Goal: Task Accomplishment & Management: Manage account settings

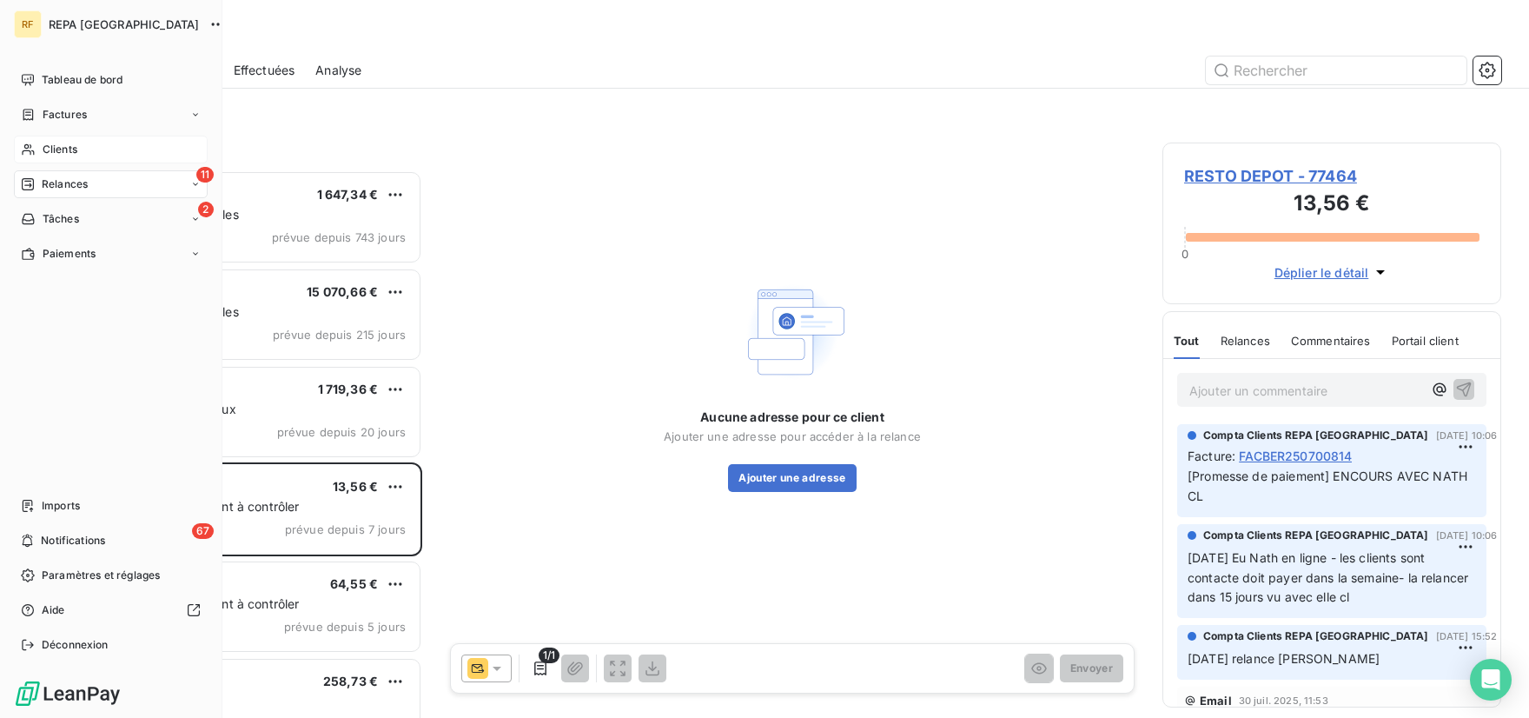
scroll to position [533, 325]
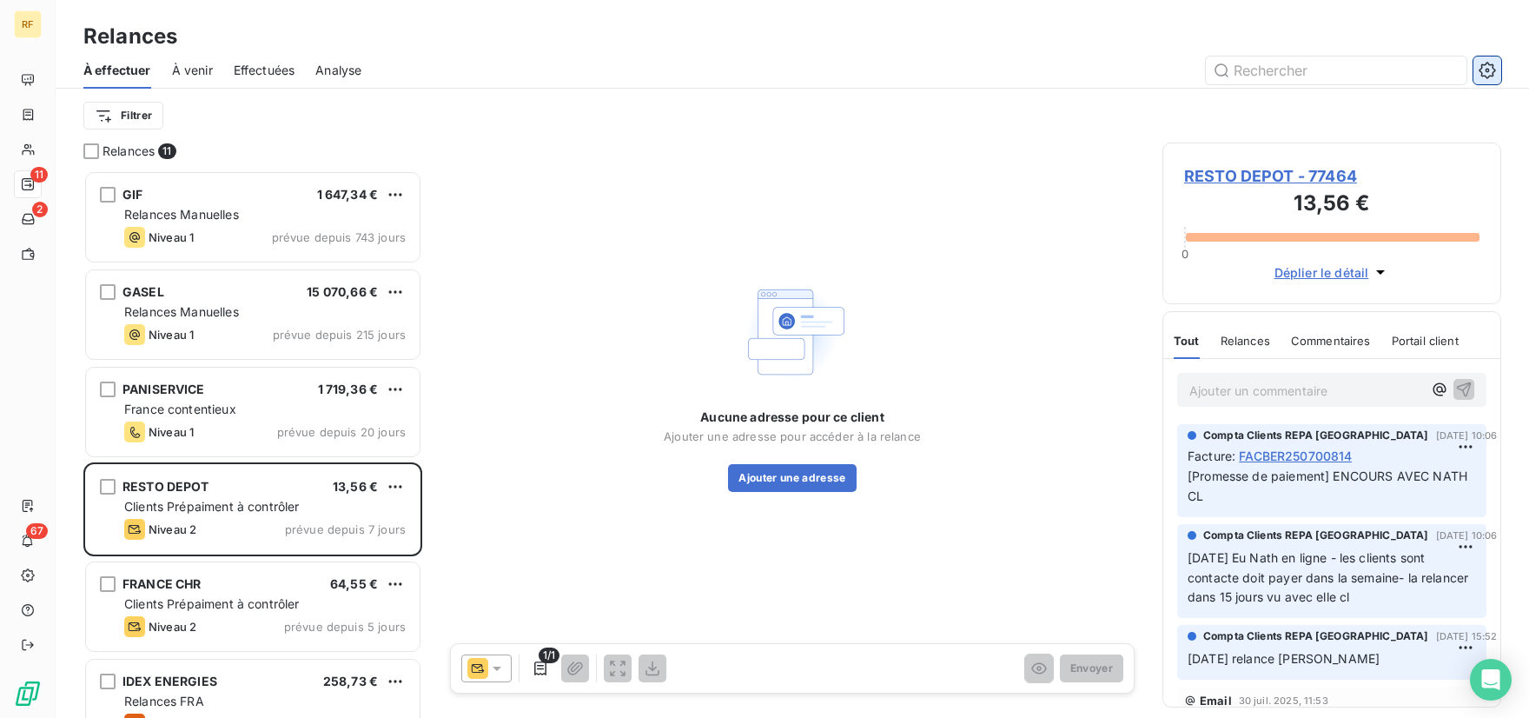
click at [1489, 63] on icon "button" at bounding box center [1487, 70] width 17 height 17
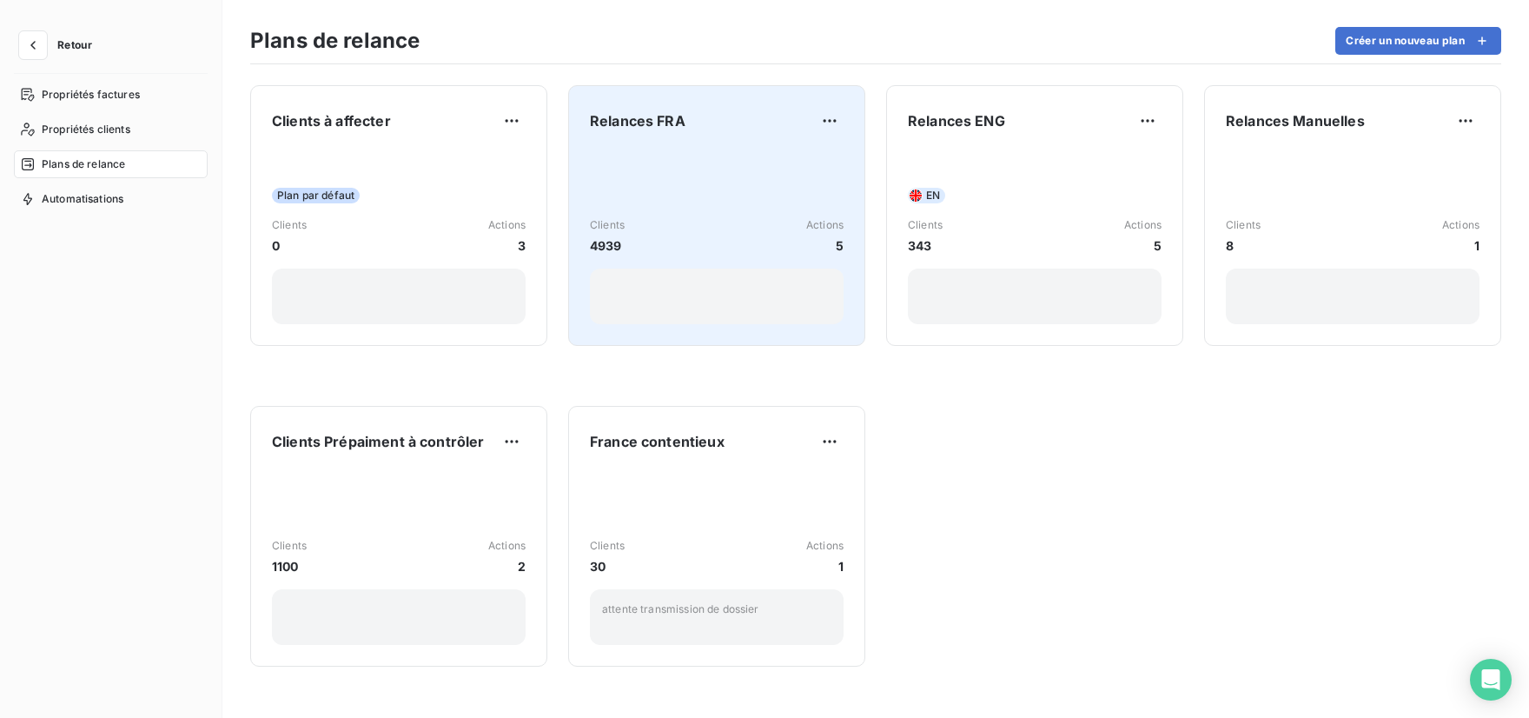
click at [745, 188] on div "Clients 4939 Actions 5" at bounding box center [717, 236] width 254 height 175
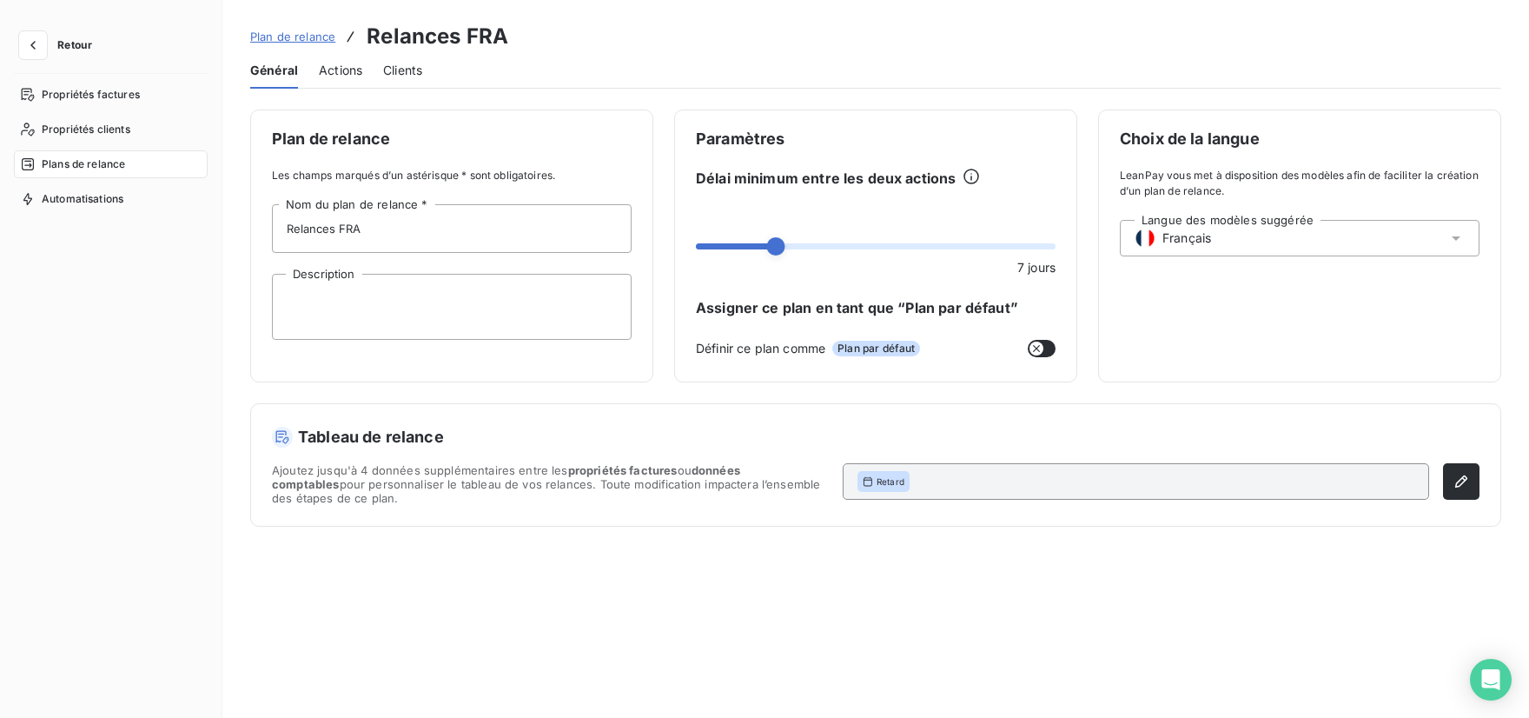
click at [343, 73] on span "Actions" at bounding box center [340, 70] width 43 height 17
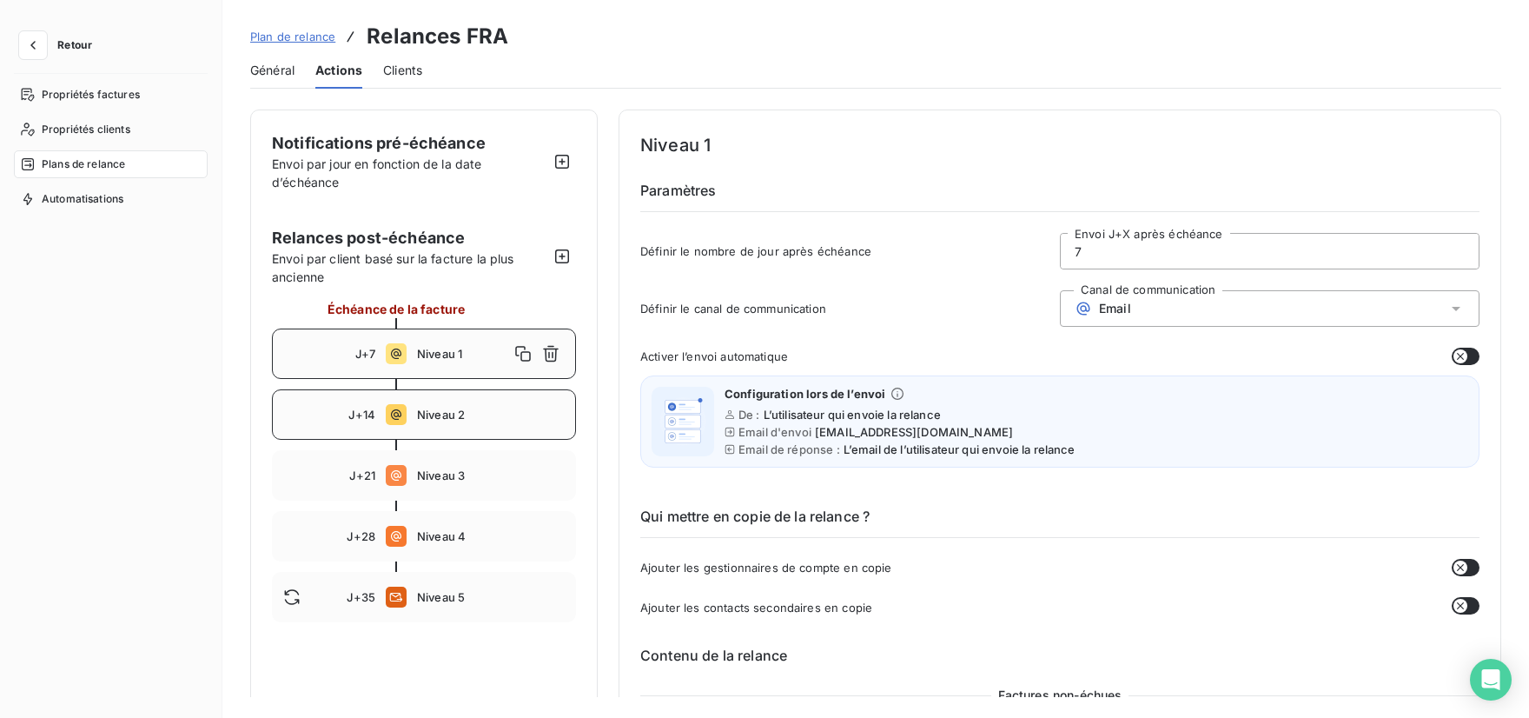
click at [459, 404] on div "J+14 Niveau 2" at bounding box center [424, 414] width 304 height 50
click at [454, 486] on div "J+21 Niveau 3" at bounding box center [424, 475] width 304 height 50
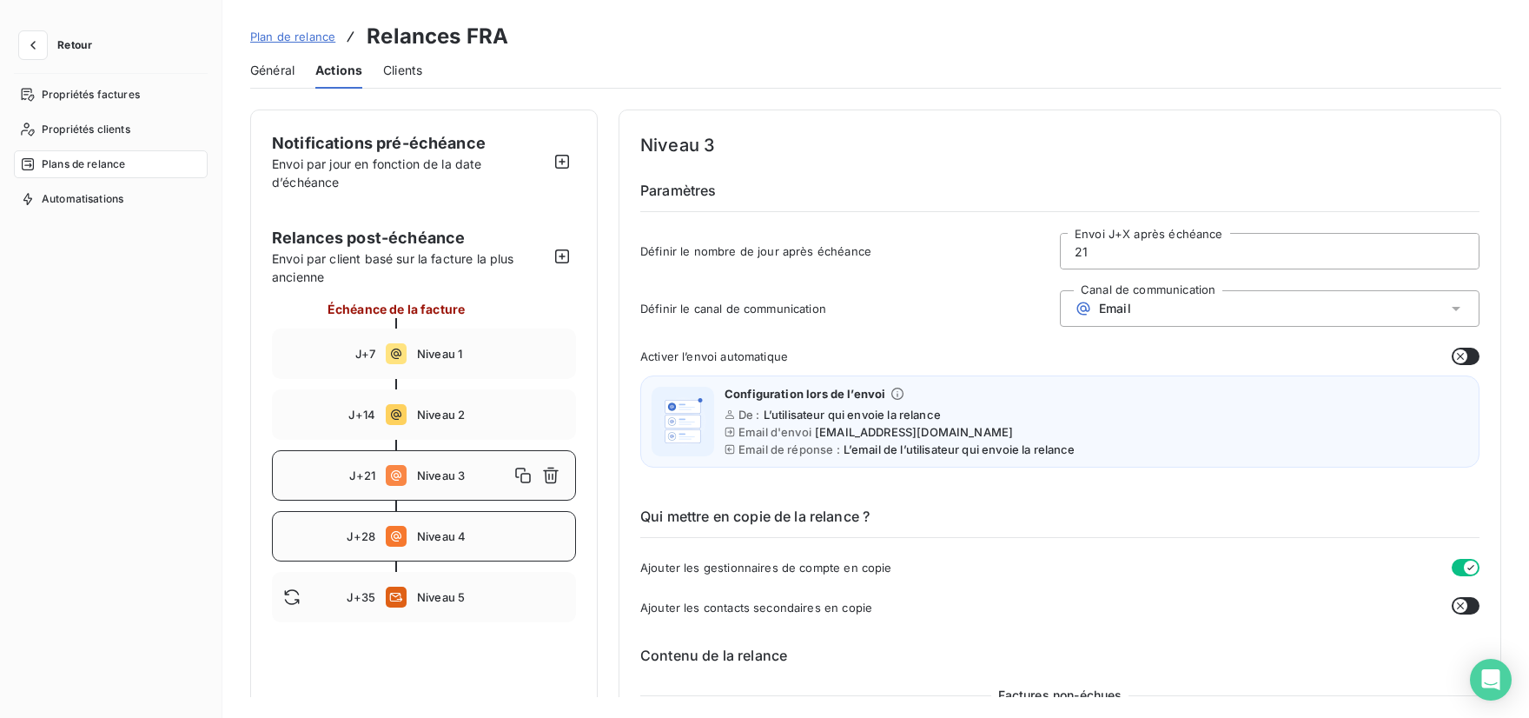
click at [485, 523] on div "J+28 Niveau 4" at bounding box center [424, 536] width 304 height 50
click at [407, 590] on div "J+35 Niveau 5" at bounding box center [424, 597] width 304 height 50
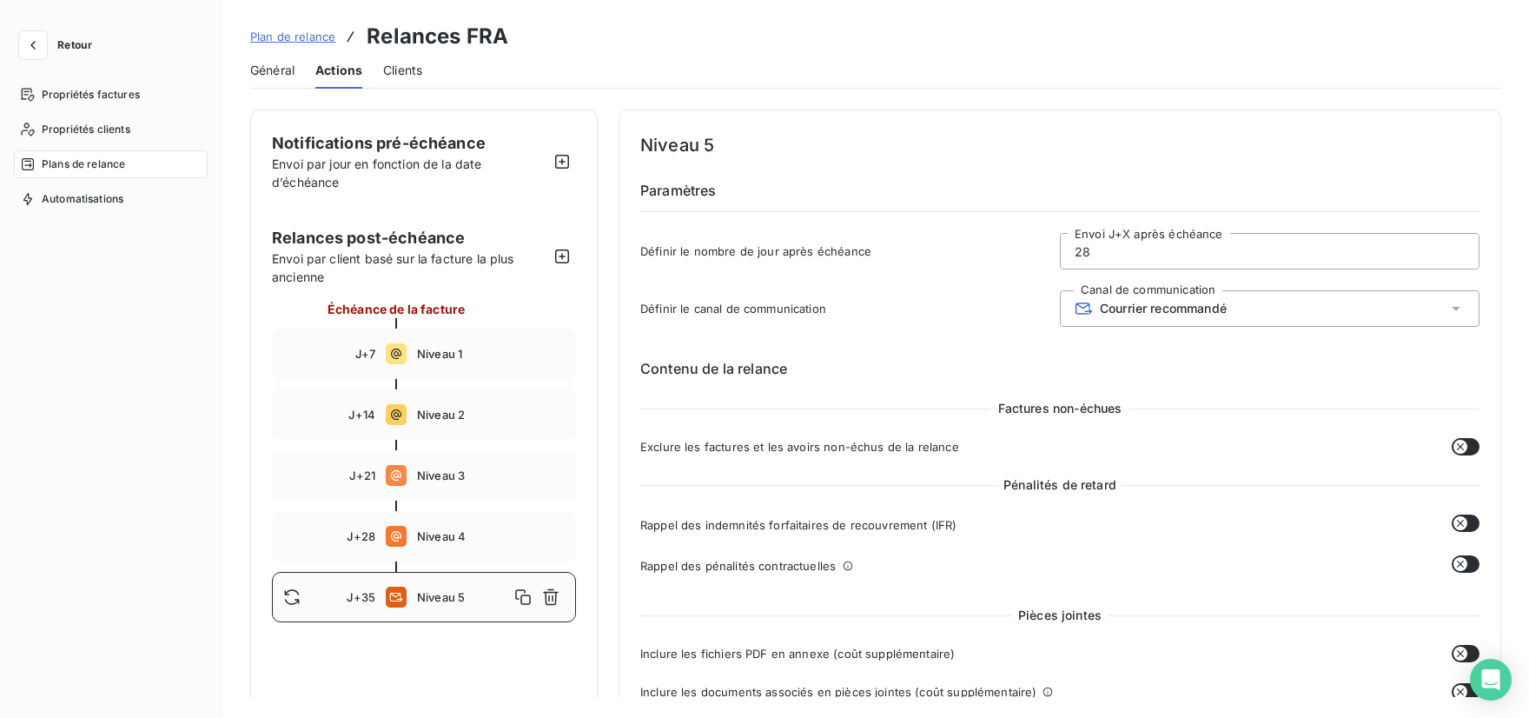
type input "35"
click at [33, 47] on icon "button" at bounding box center [32, 44] width 17 height 17
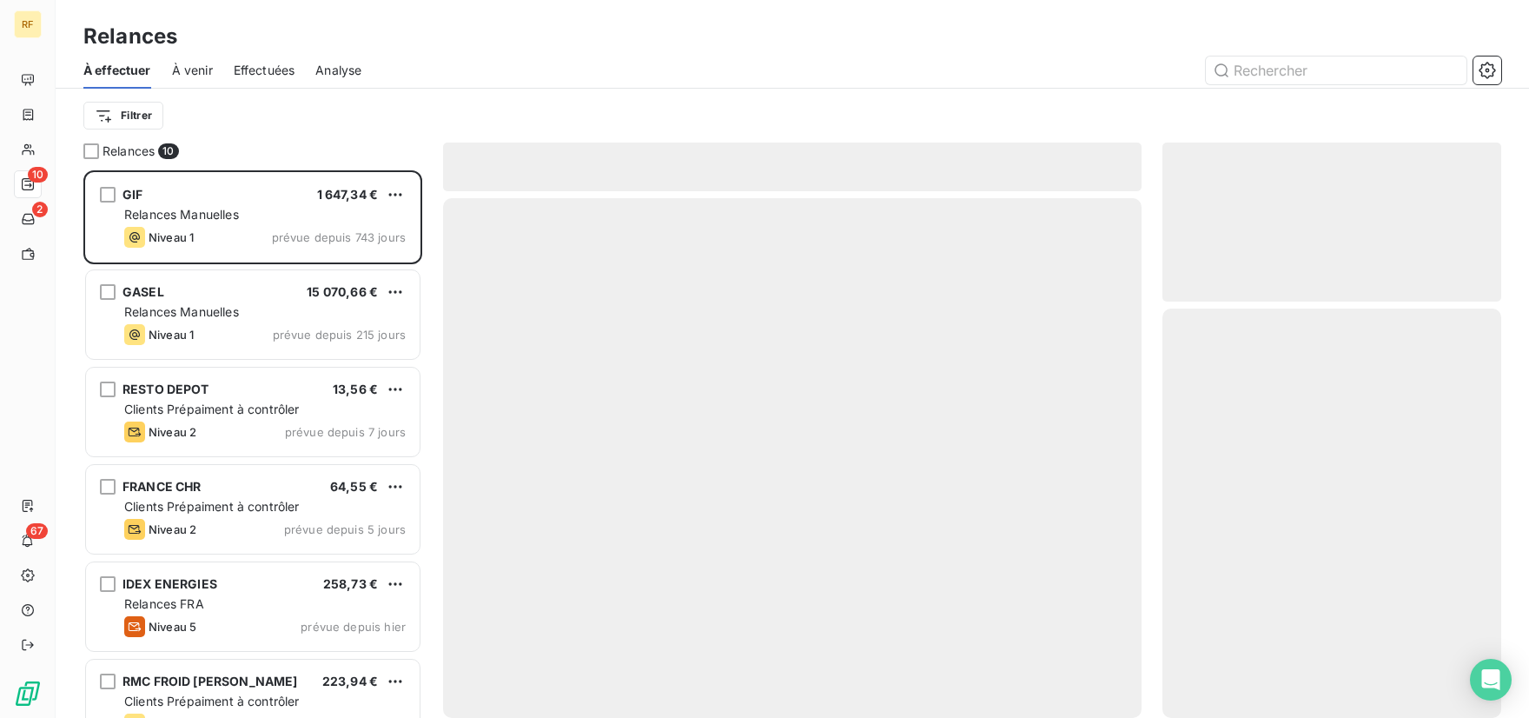
scroll to position [533, 325]
click at [1492, 78] on icon "button" at bounding box center [1487, 70] width 17 height 17
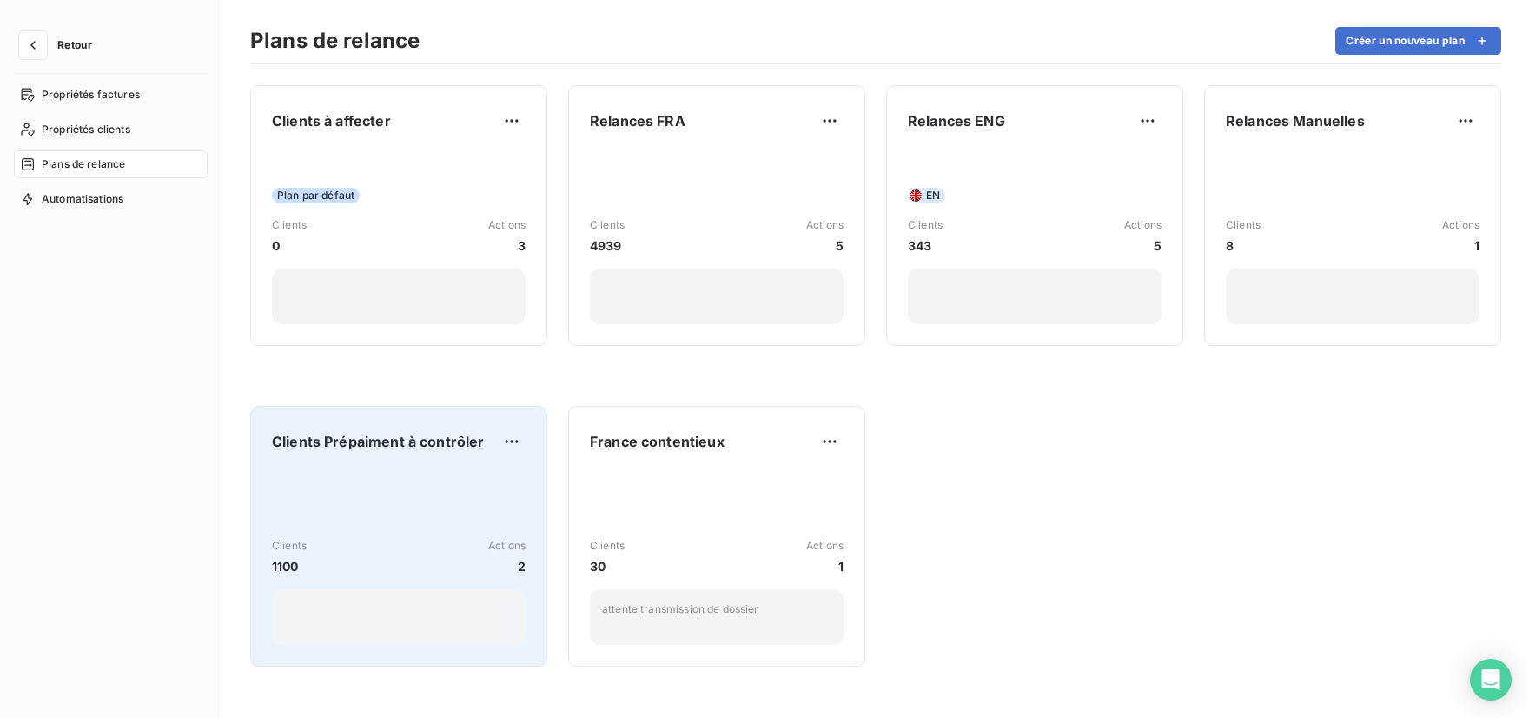
click at [434, 519] on div "Clients 1100 Actions 2" at bounding box center [399, 556] width 254 height 175
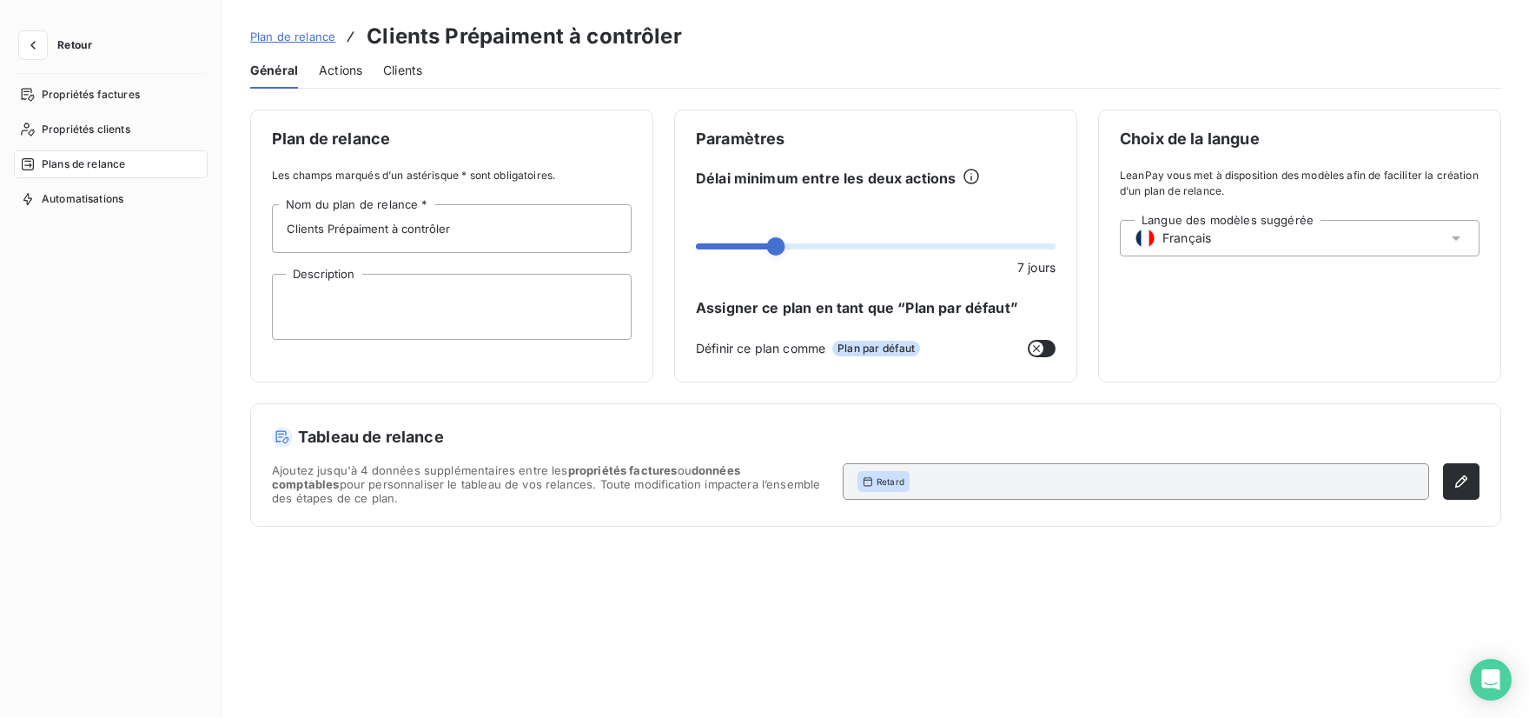
click at [339, 79] on div "Actions" at bounding box center [340, 70] width 43 height 36
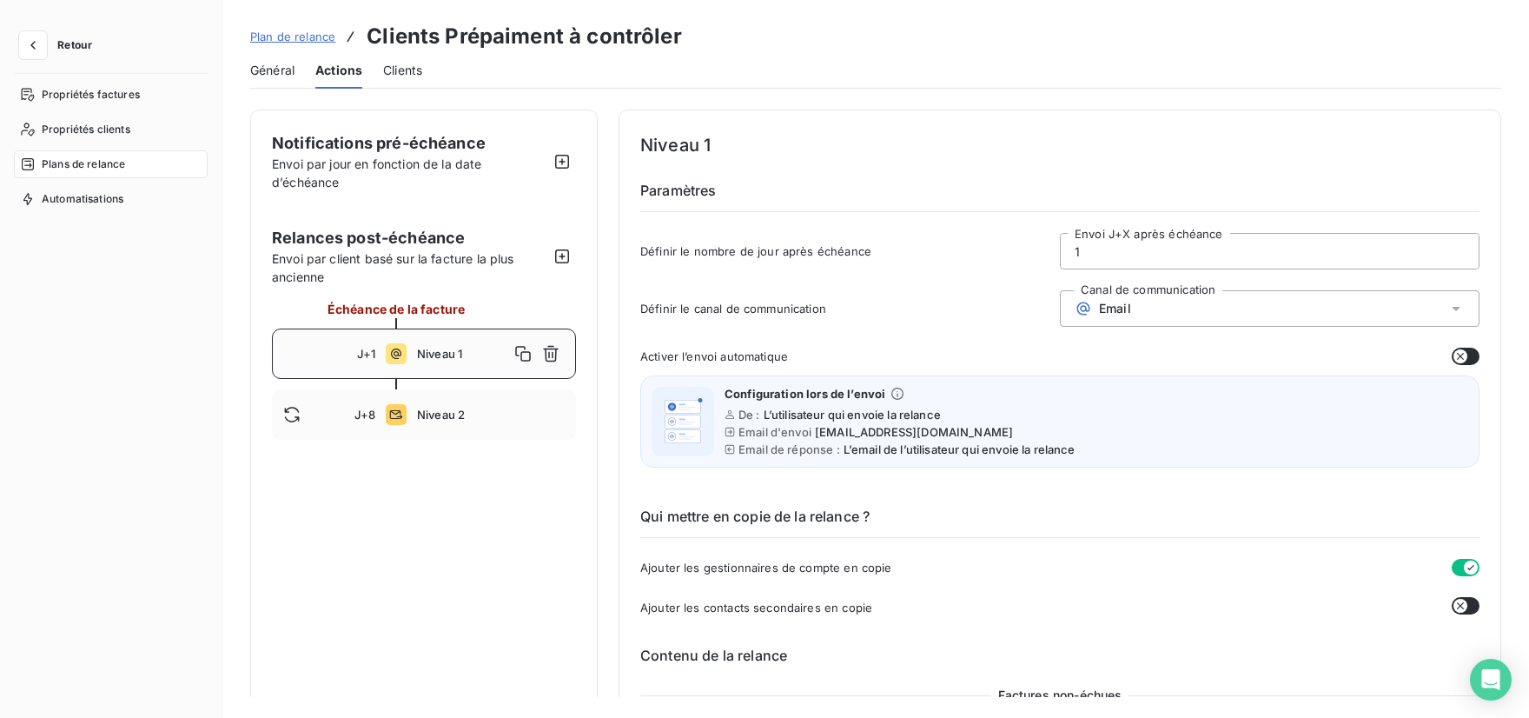
click at [1083, 263] on input "1" at bounding box center [1270, 251] width 418 height 35
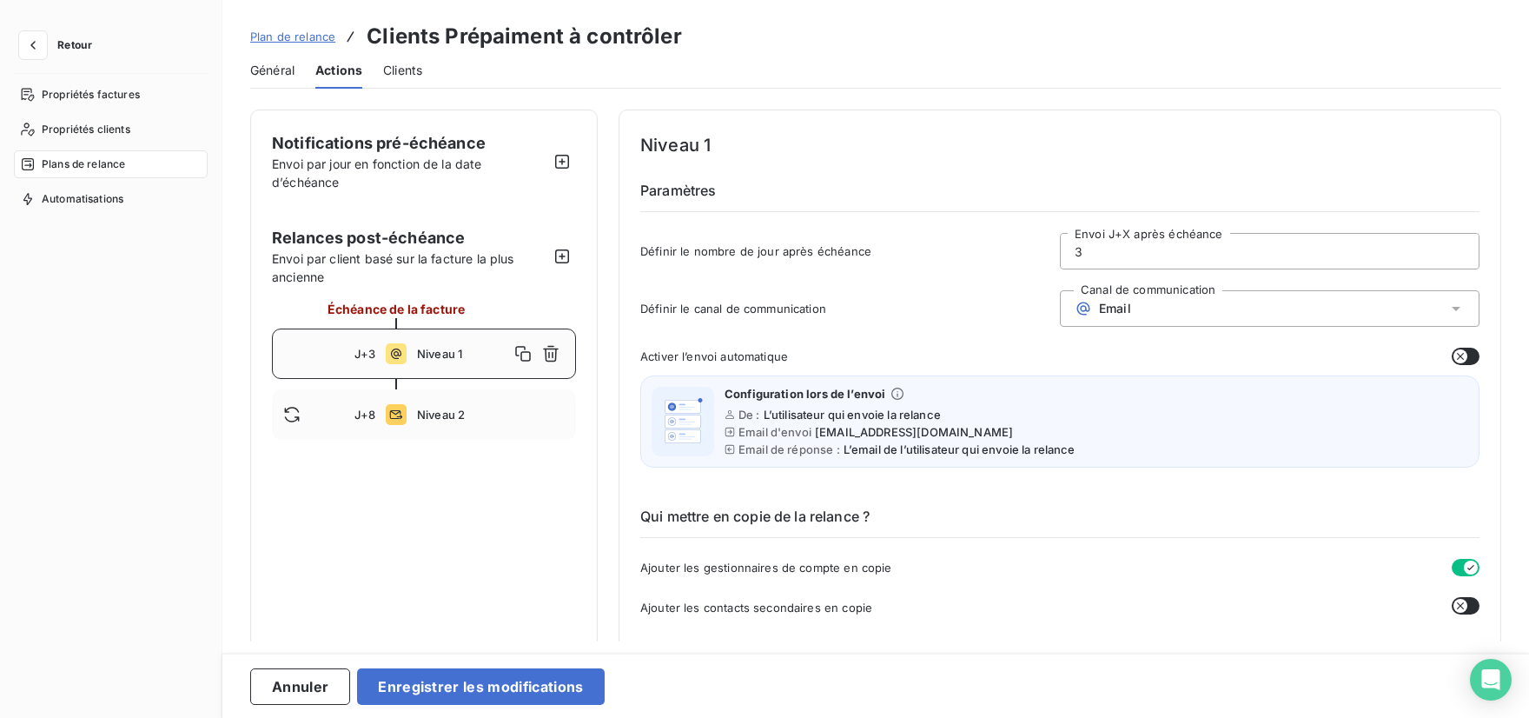
type input "3"
type button "on"
click at [412, 680] on button "Enregistrer les modifications" at bounding box center [480, 686] width 247 height 36
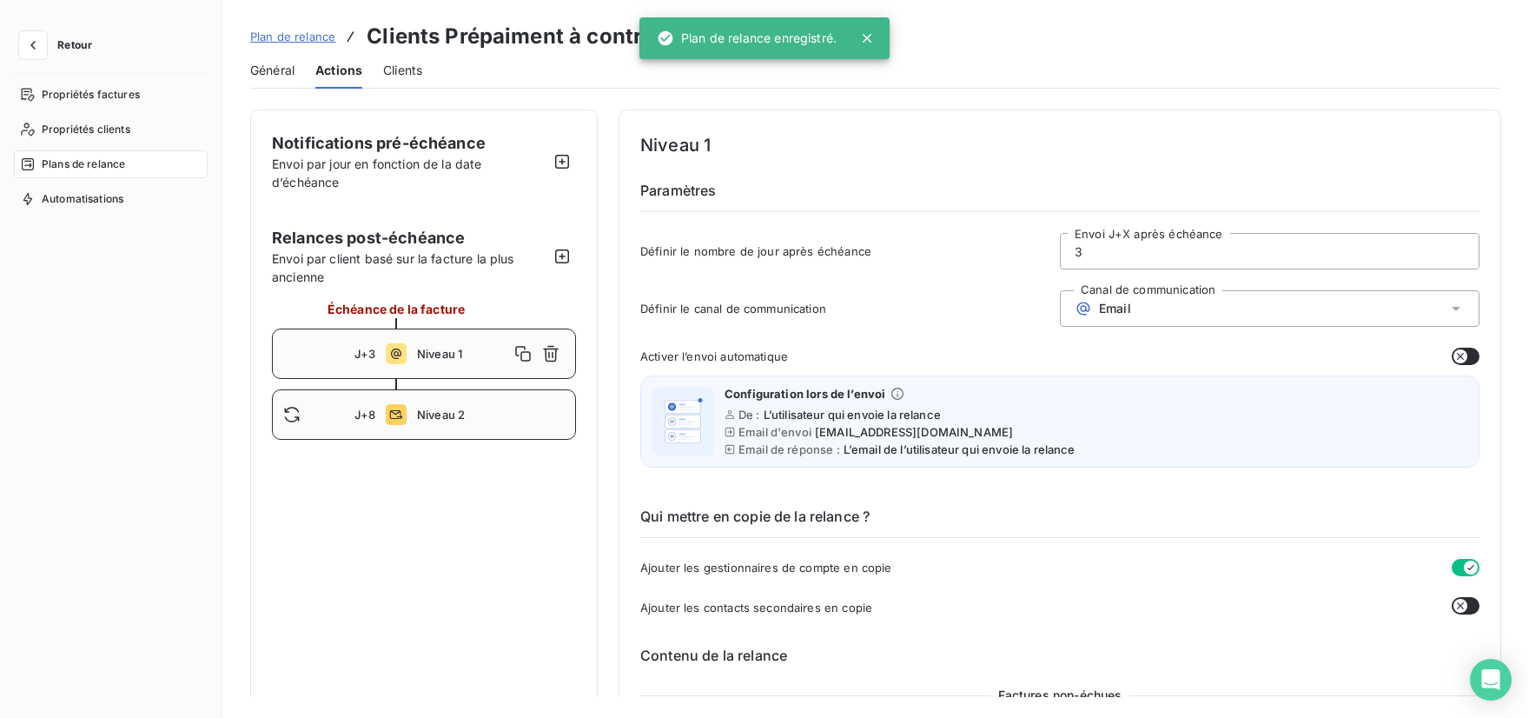
click at [437, 411] on span "Niveau 2" at bounding box center [491, 414] width 148 height 14
type input "8"
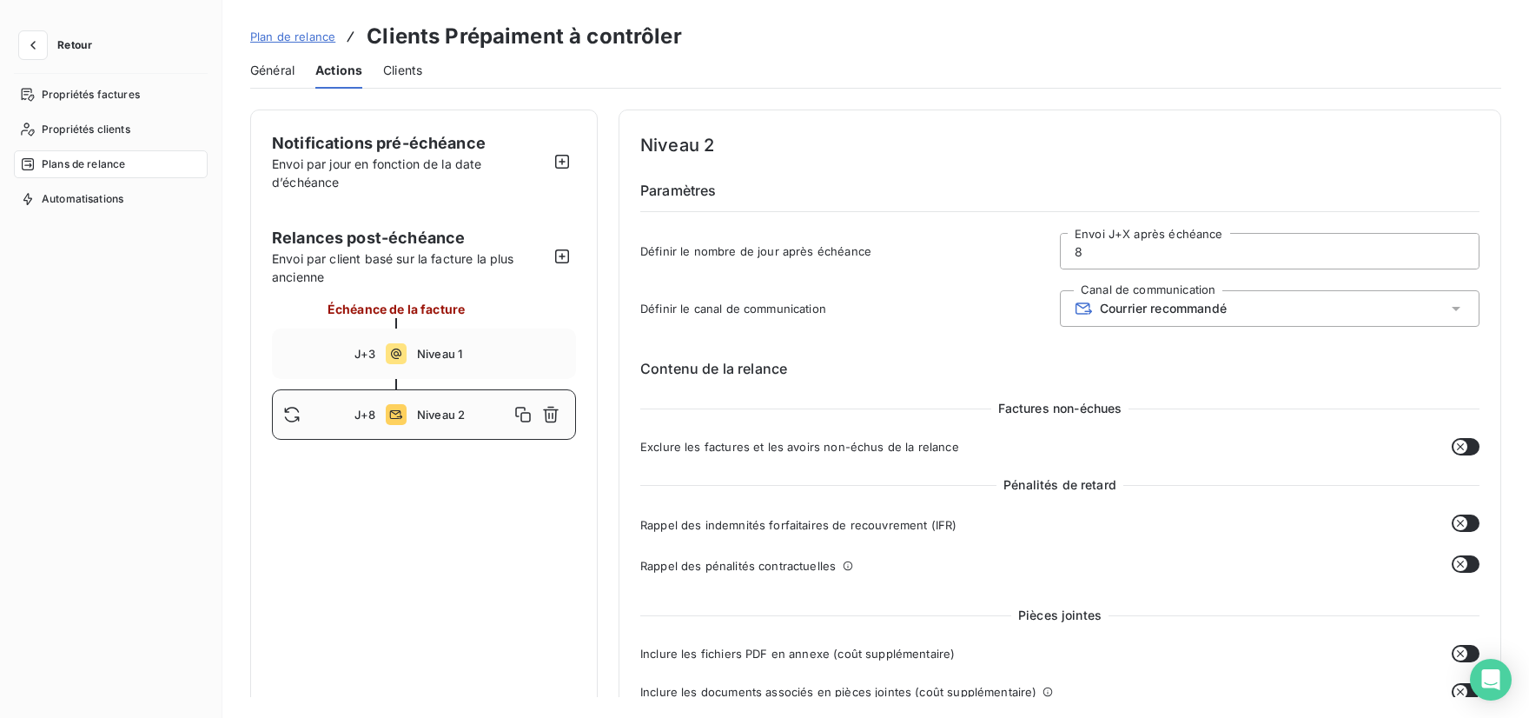
click at [1103, 257] on input "8" at bounding box center [1270, 251] width 418 height 35
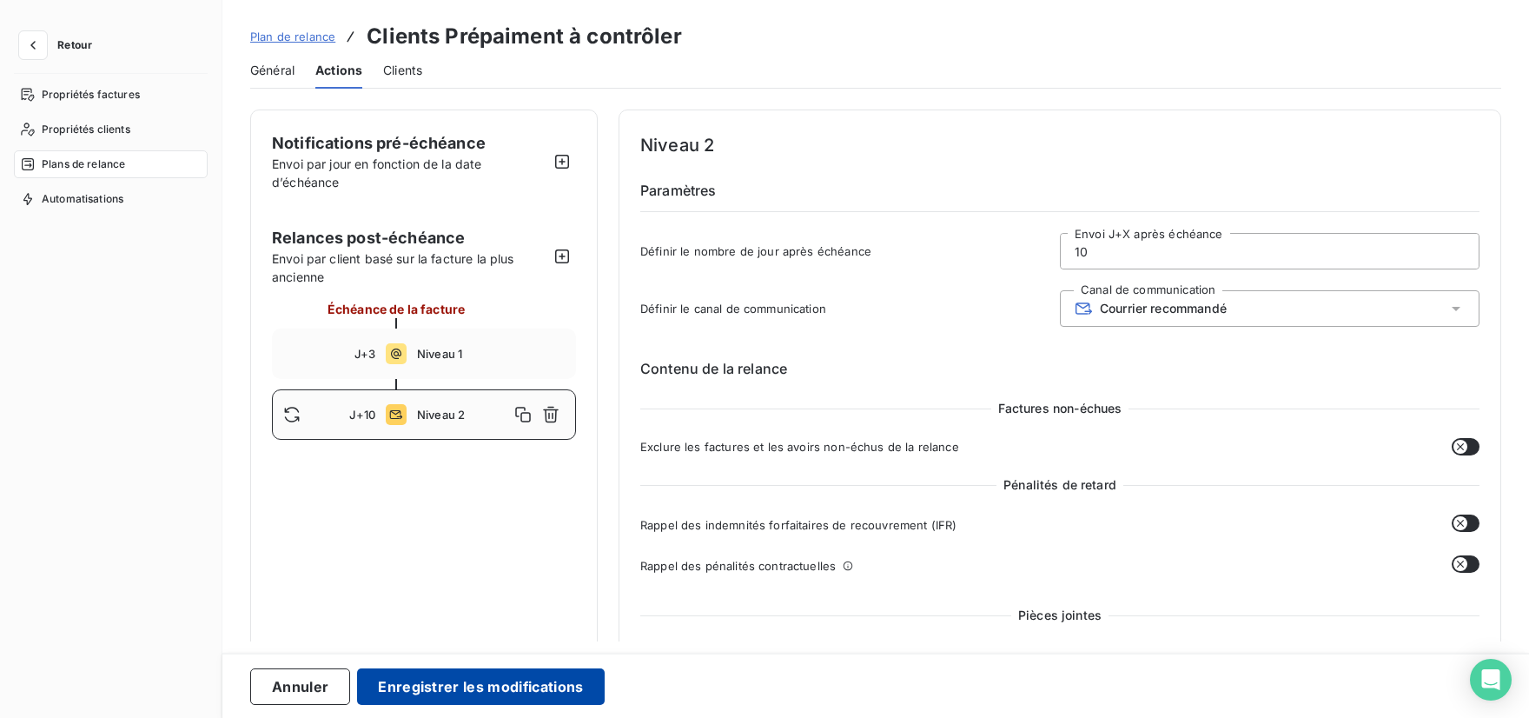
type input "10"
click at [521, 699] on button "Enregistrer les modifications" at bounding box center [480, 686] width 247 height 36
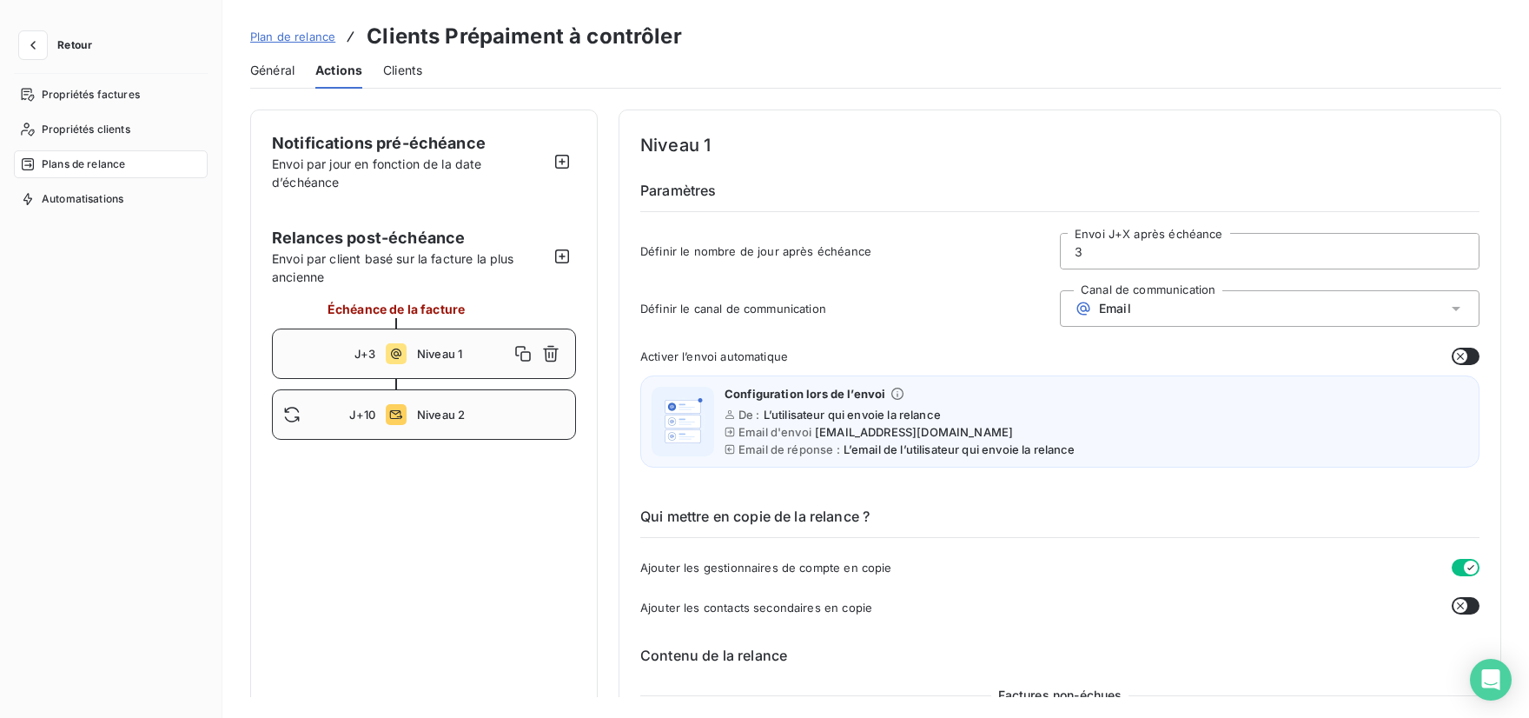
click at [423, 414] on span "Niveau 2" at bounding box center [491, 414] width 148 height 14
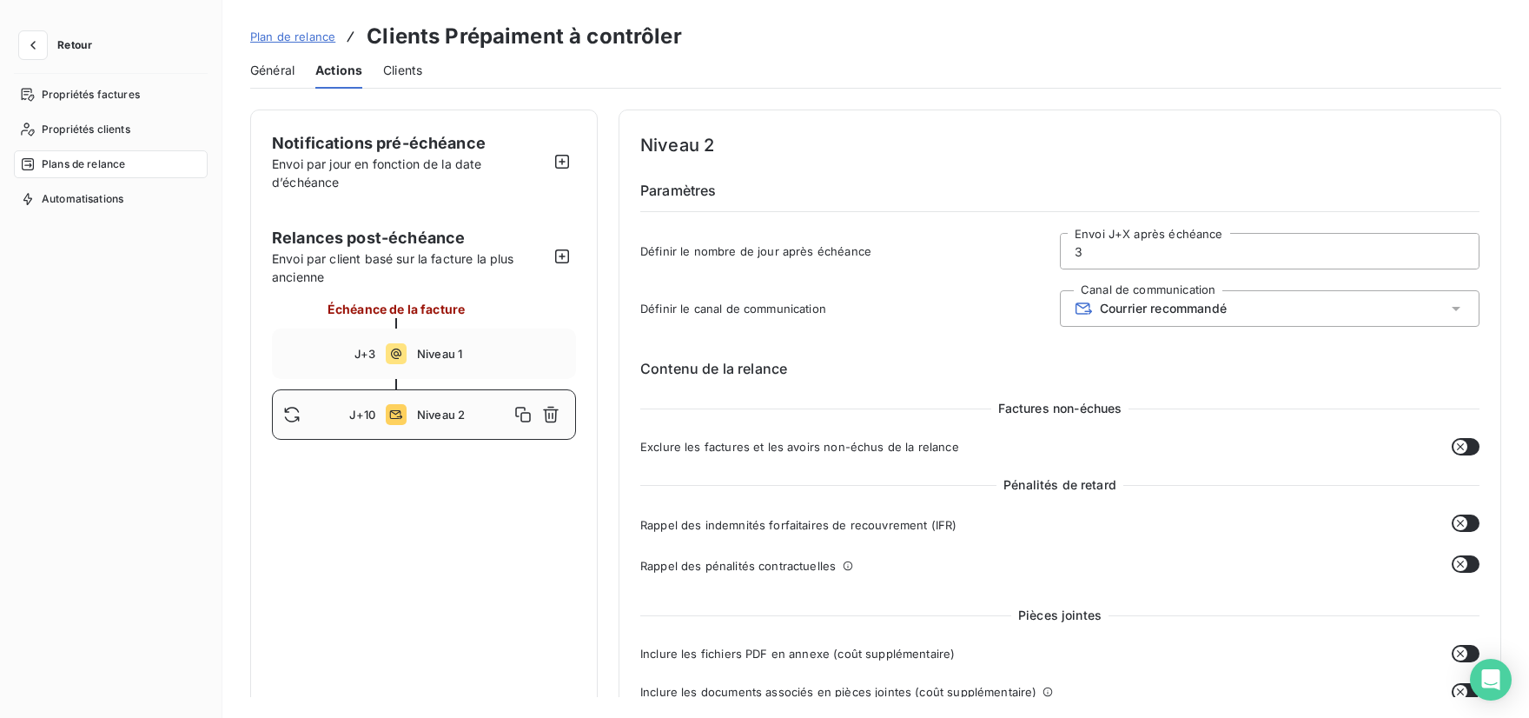
type input "10"
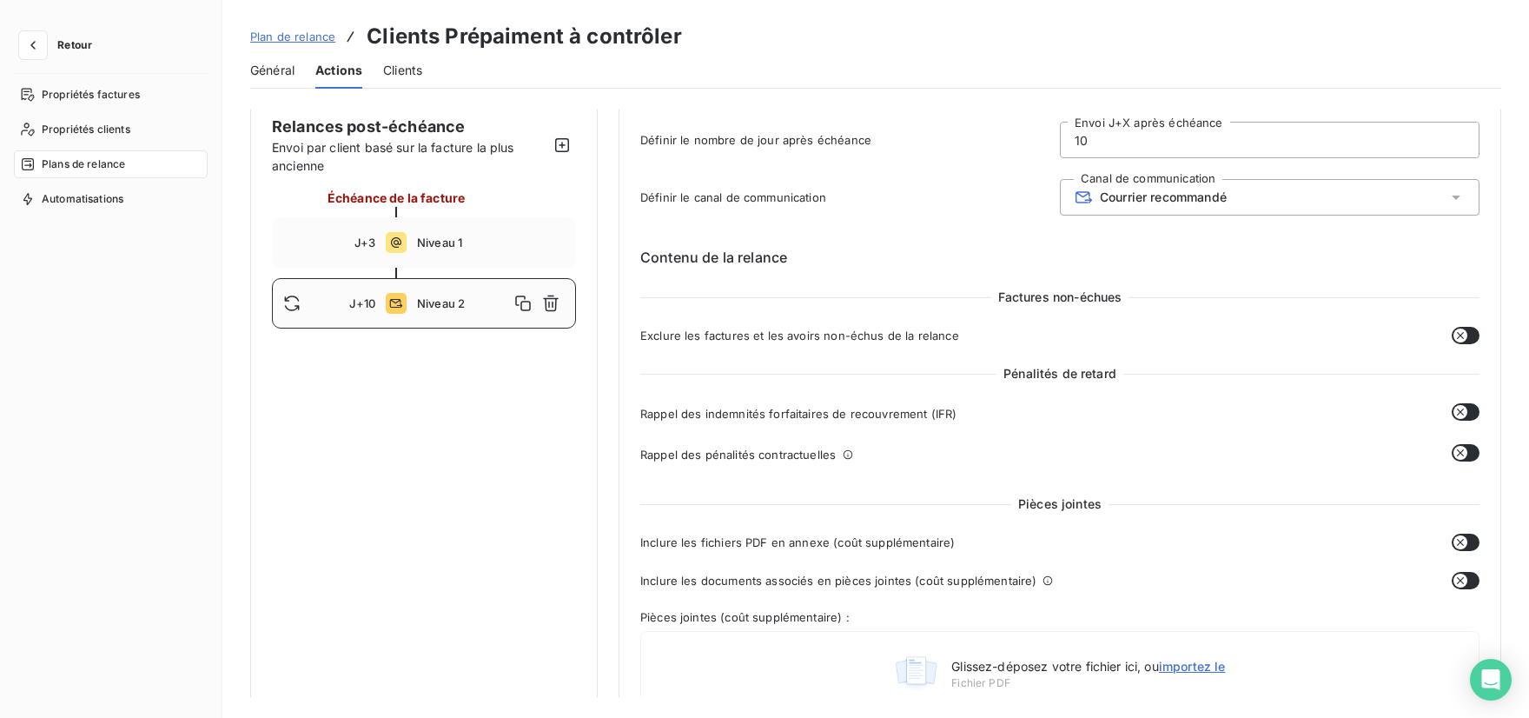
scroll to position [90, 0]
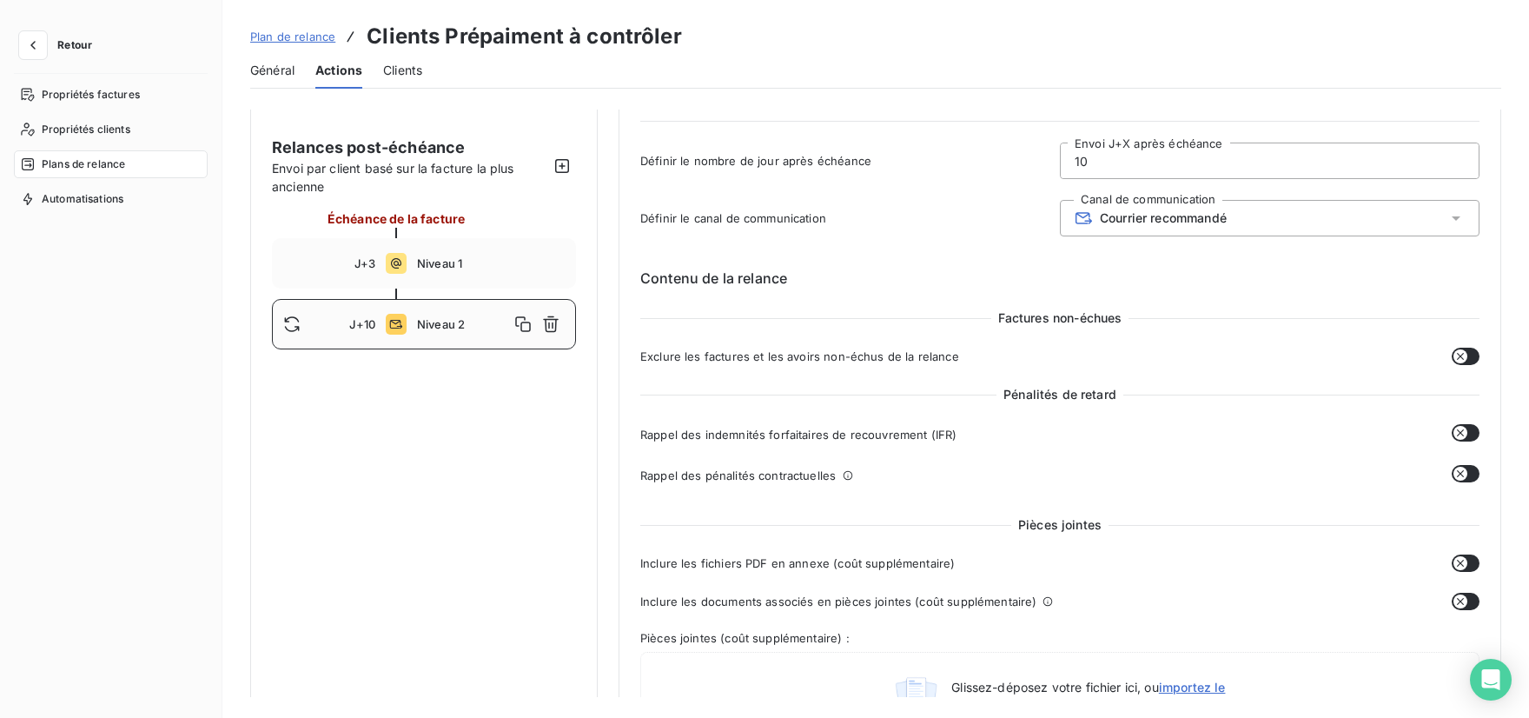
click at [288, 37] on span "Plan de relance" at bounding box center [292, 37] width 85 height 14
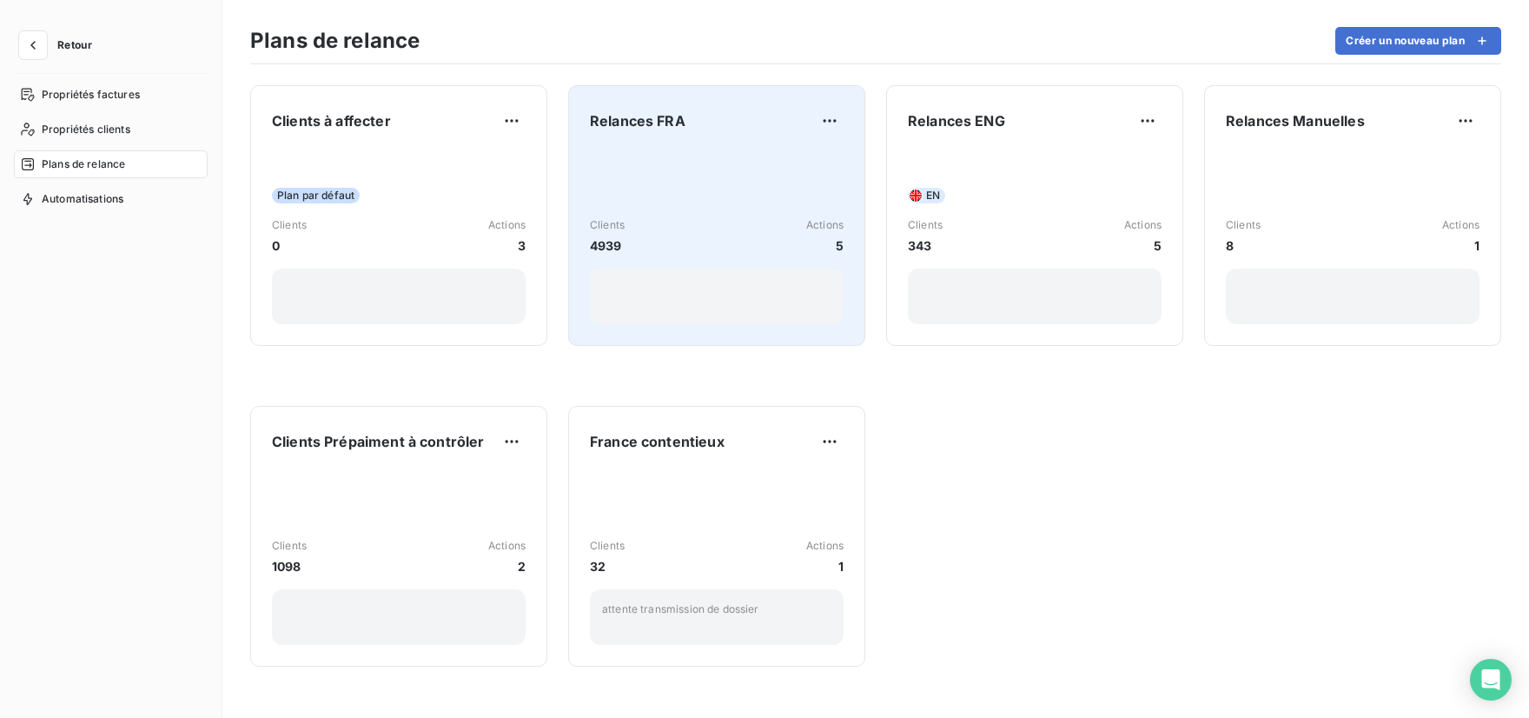
click at [636, 176] on div "Clients 4939 Actions 5" at bounding box center [717, 236] width 254 height 175
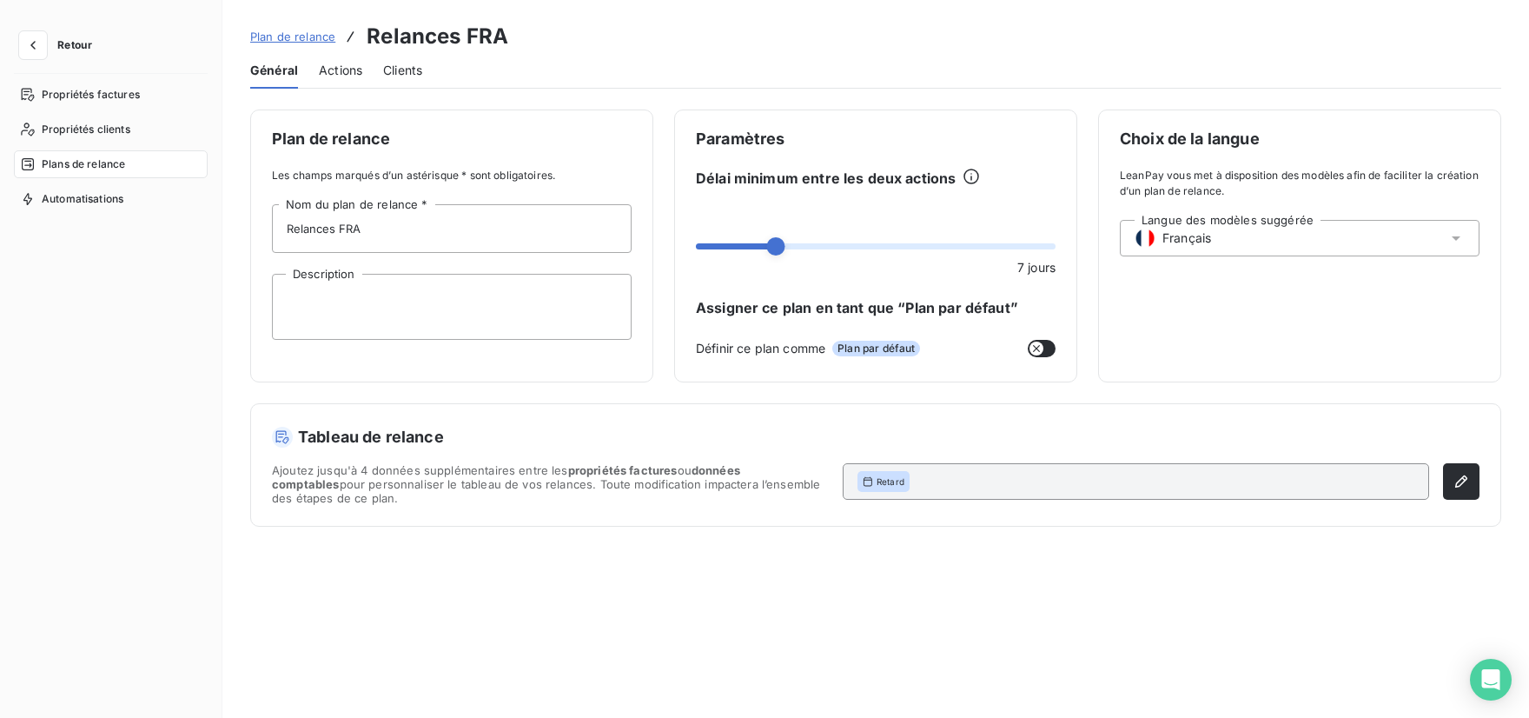
click at [334, 72] on span "Actions" at bounding box center [340, 70] width 43 height 17
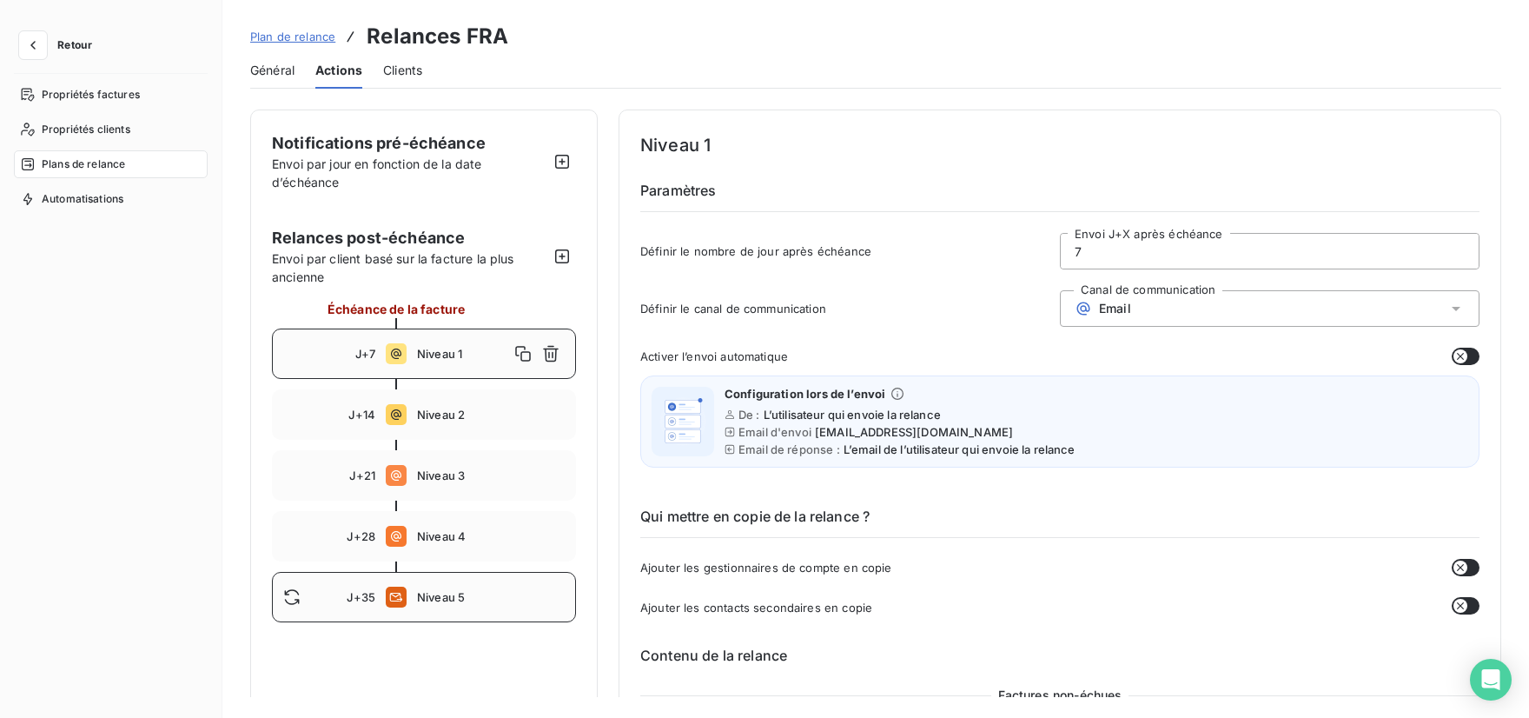
click at [417, 592] on span "Niveau 5" at bounding box center [491, 597] width 148 height 14
type input "35"
